Goal: Task Accomplishment & Management: Complete application form

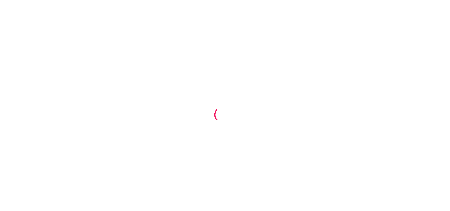
click at [238, 105] on div at bounding box center [225, 105] width 450 height 211
click at [236, 120] on div at bounding box center [225, 105] width 450 height 211
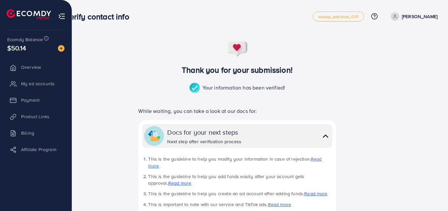
click at [29, 81] on li "My ad accounts" at bounding box center [36, 83] width 72 height 13
click at [38, 90] on li "My ad accounts" at bounding box center [36, 83] width 72 height 13
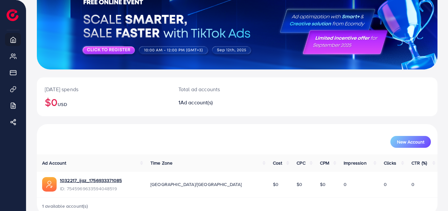
scroll to position [75, 0]
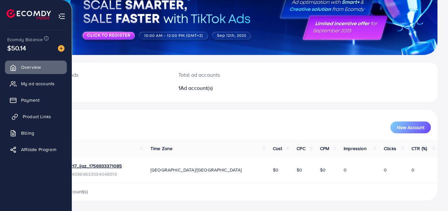
click at [31, 114] on span "Product Links" at bounding box center [37, 116] width 28 height 7
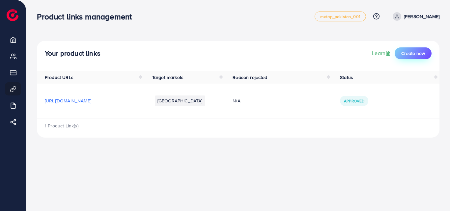
click at [410, 51] on span "Create new" at bounding box center [413, 53] width 24 height 7
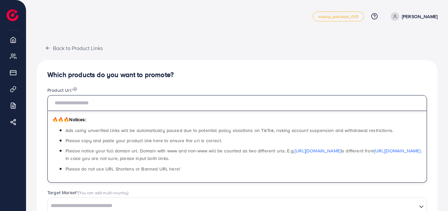
click at [91, 98] on input "text" at bounding box center [237, 103] width 380 height 16
paste input "**********"
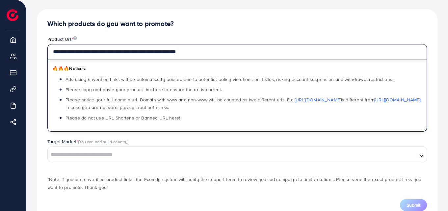
scroll to position [72, 0]
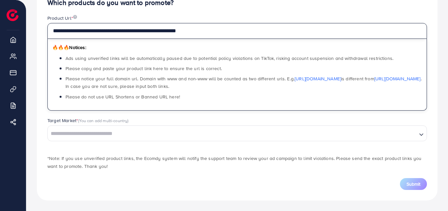
type input "**********"
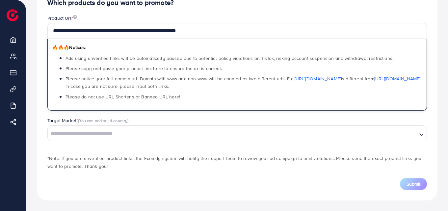
click at [88, 129] on input "Search for option" at bounding box center [232, 134] width 368 height 10
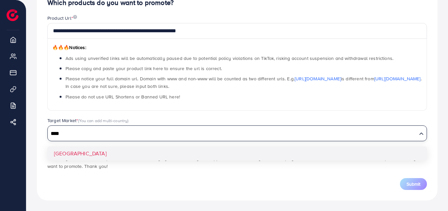
type input "****"
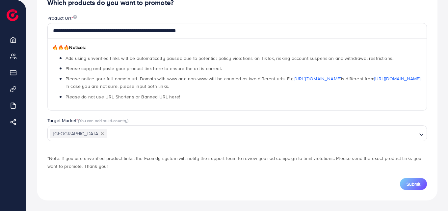
click at [75, 148] on div "Target Market * (You can add multi-country) Pakistan Loading... Pakistan" at bounding box center [237, 132] width 390 height 31
click at [411, 185] on span "Submit" at bounding box center [414, 184] width 14 height 7
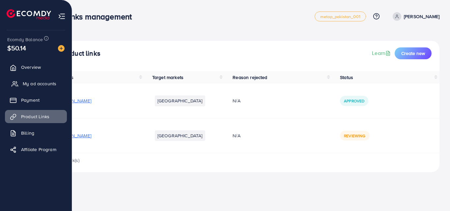
click at [29, 80] on link "My ad accounts" at bounding box center [36, 83] width 62 height 13
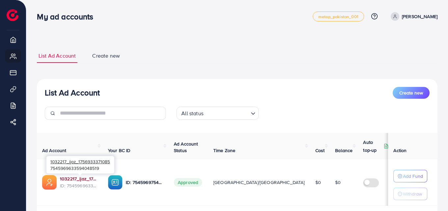
click at [75, 178] on link "1032217_ijaz_1756933371085" at bounding box center [79, 179] width 38 height 7
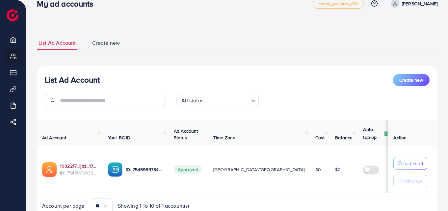
scroll to position [42, 0]
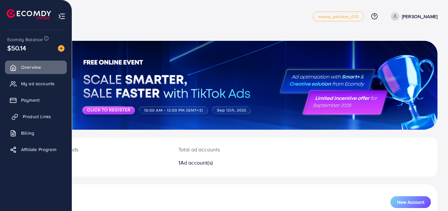
click at [35, 115] on span "Product Links" at bounding box center [37, 116] width 28 height 7
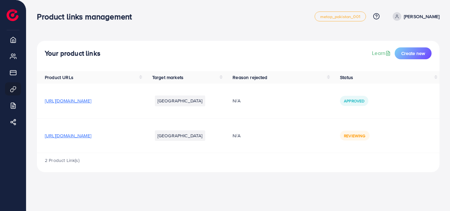
drag, startPoint x: 309, startPoint y: 7, endPoint x: 12, endPoint y: 39, distance: 298.5
click at [12, 39] on div "Ecomdy Balance $50.14 Overview My ad accounts Payment Product Links Billing Aff…" at bounding box center [13, 105] width 26 height 211
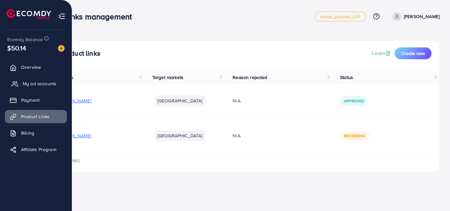
click at [22, 84] on link "My ad accounts" at bounding box center [36, 83] width 62 height 13
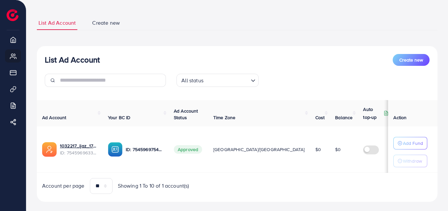
scroll to position [42, 0]
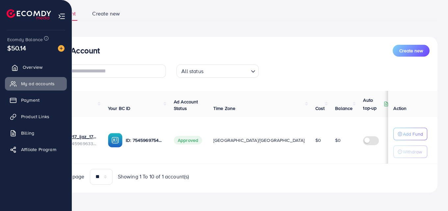
click at [22, 70] on link "Overview" at bounding box center [36, 67] width 62 height 13
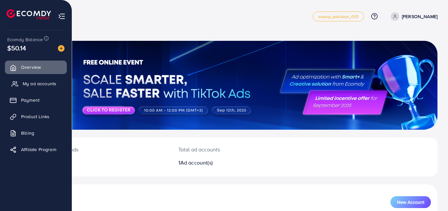
click at [38, 81] on span "My ad accounts" at bounding box center [40, 83] width 34 height 7
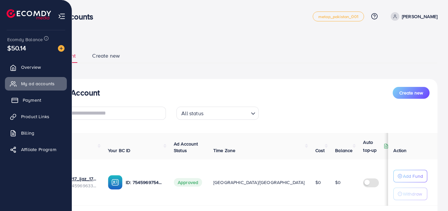
click at [27, 103] on span "Payment" at bounding box center [32, 100] width 18 height 7
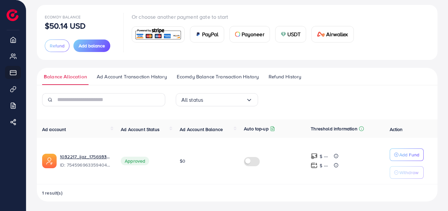
scroll to position [37, 0]
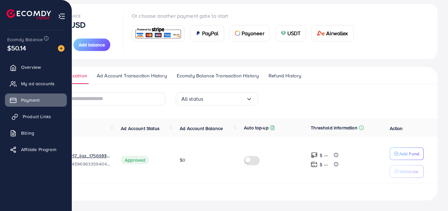
click at [27, 115] on span "Product Links" at bounding box center [37, 116] width 28 height 7
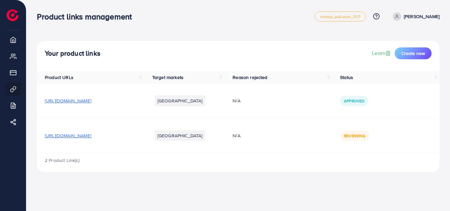
click at [205, 133] on li "[GEOGRAPHIC_DATA]" at bounding box center [180, 135] width 50 height 11
